Goal: Find specific page/section: Find specific page/section

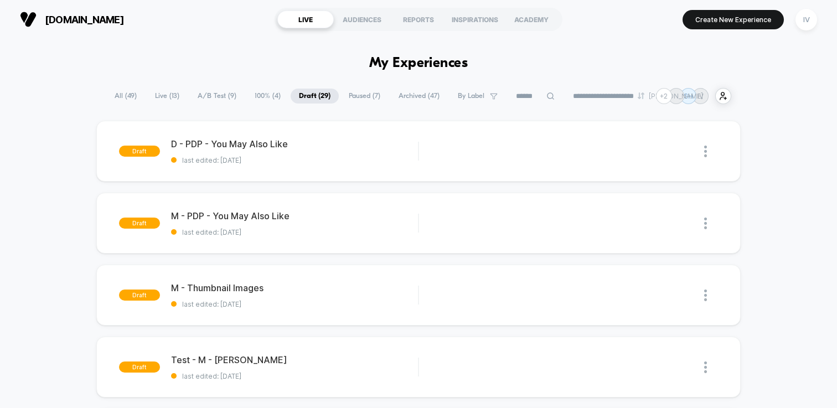
click at [358, 95] on span "Paused ( 7 )" at bounding box center [365, 96] width 48 height 15
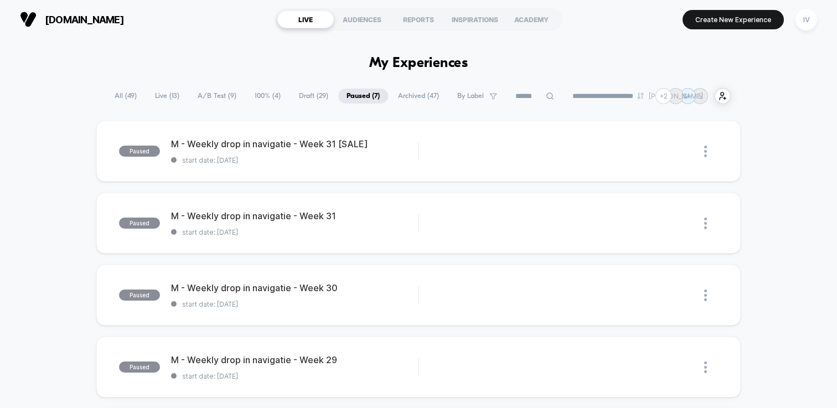
click at [163, 95] on span "Live ( 13 )" at bounding box center [167, 96] width 41 height 15
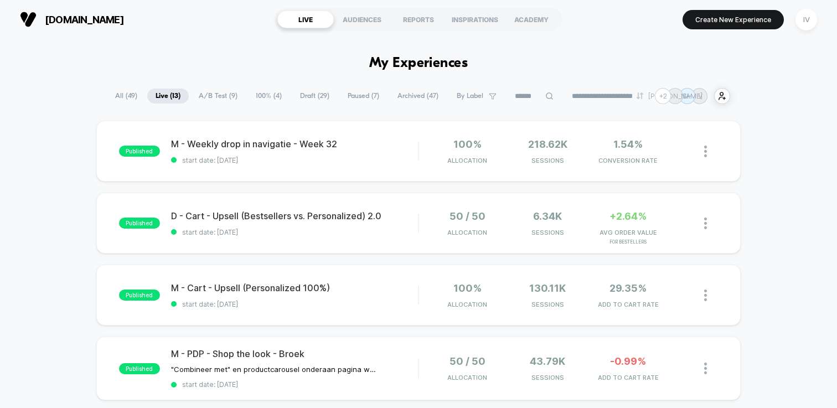
click at [209, 93] on span "A/B Test ( 9 )" at bounding box center [217, 96] width 55 height 15
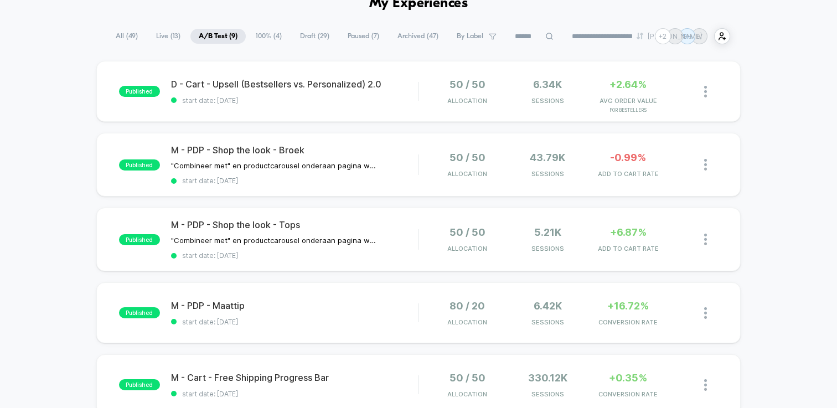
scroll to position [54, 0]
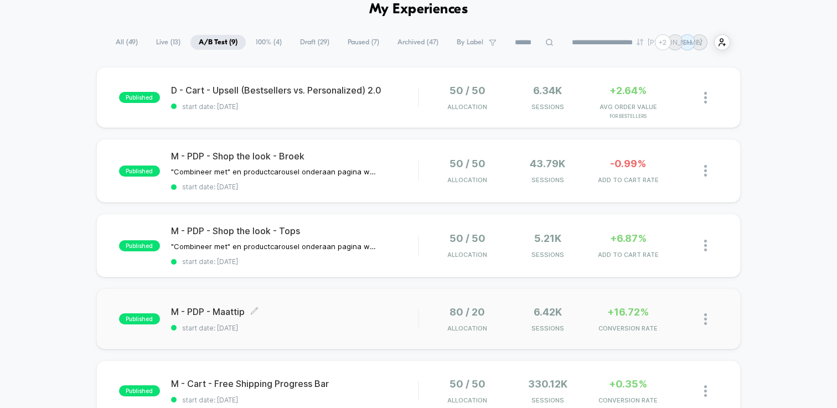
click at [363, 307] on span "M - PDP - Maattip Click to edit experience details" at bounding box center [294, 311] width 247 height 11
